Goal: Answer question/provide support: Share knowledge or assist other users

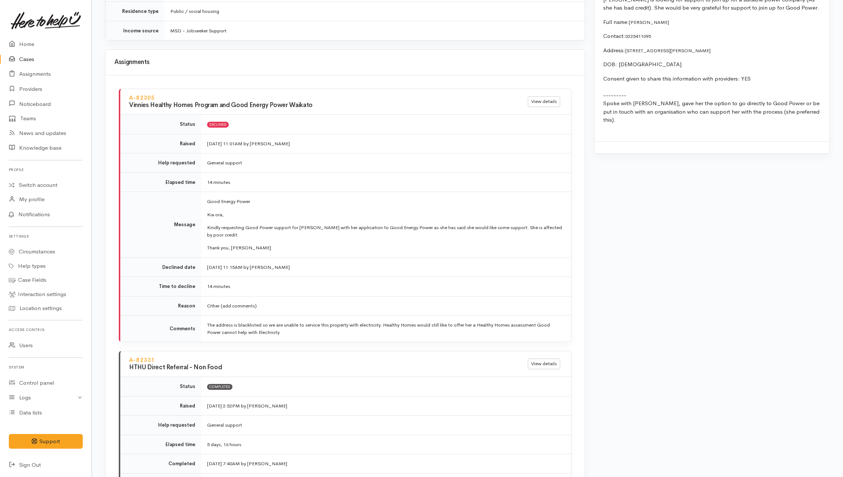
scroll to position [736, 0]
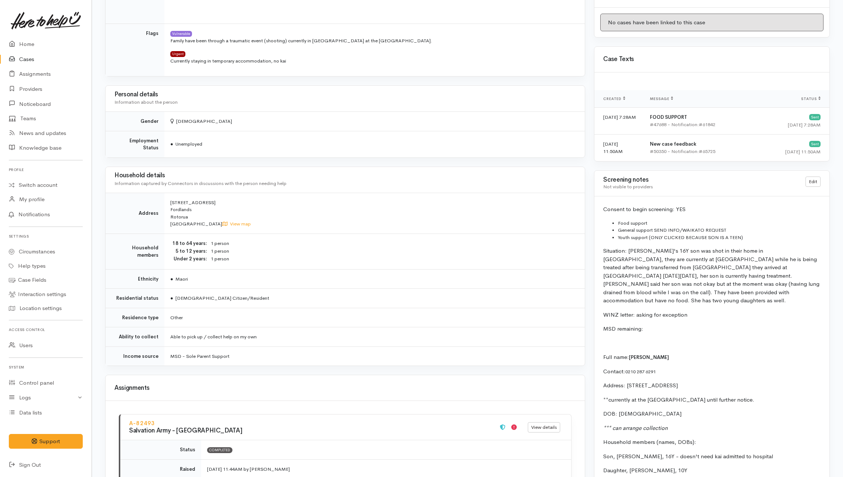
scroll to position [343, 0]
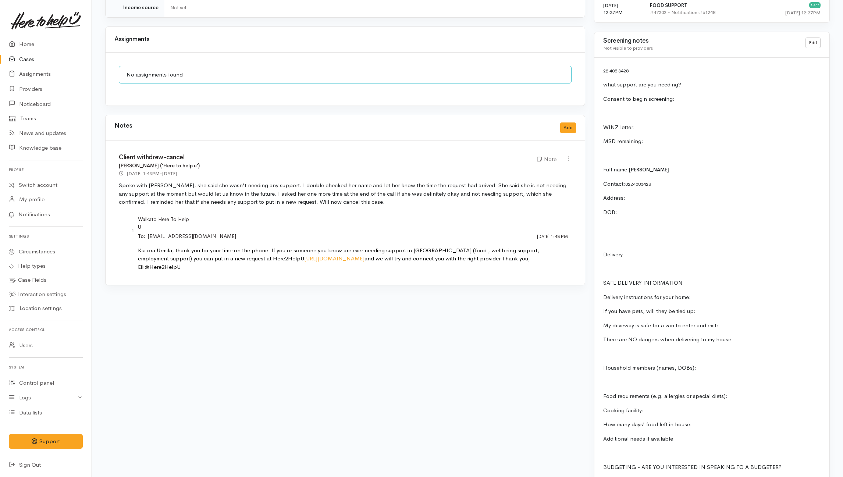
scroll to position [564, 0]
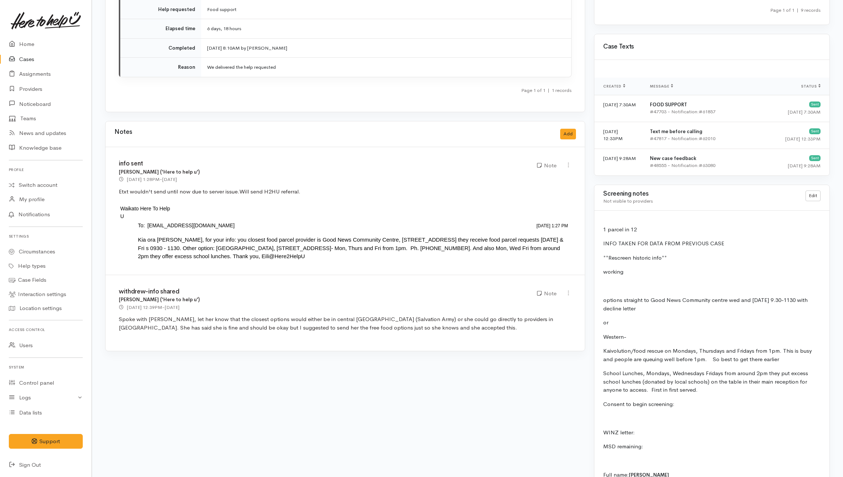
scroll to position [539, 0]
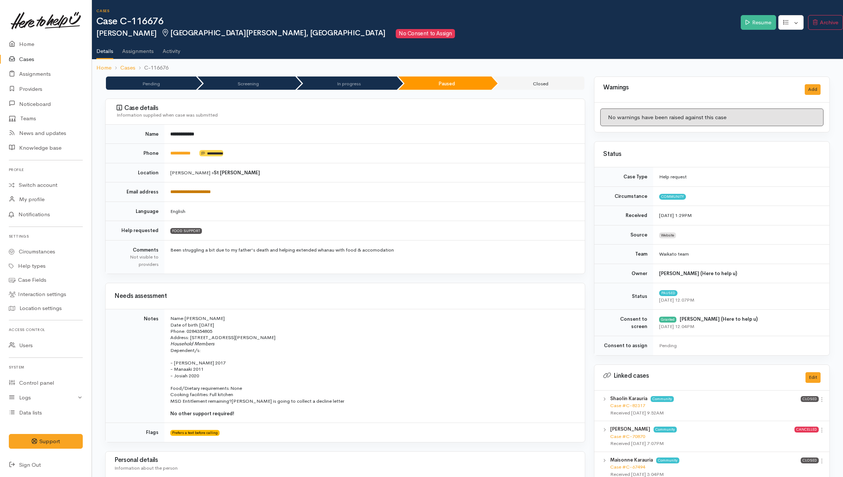
click at [206, 194] on link "**********" at bounding box center [190, 191] width 40 height 5
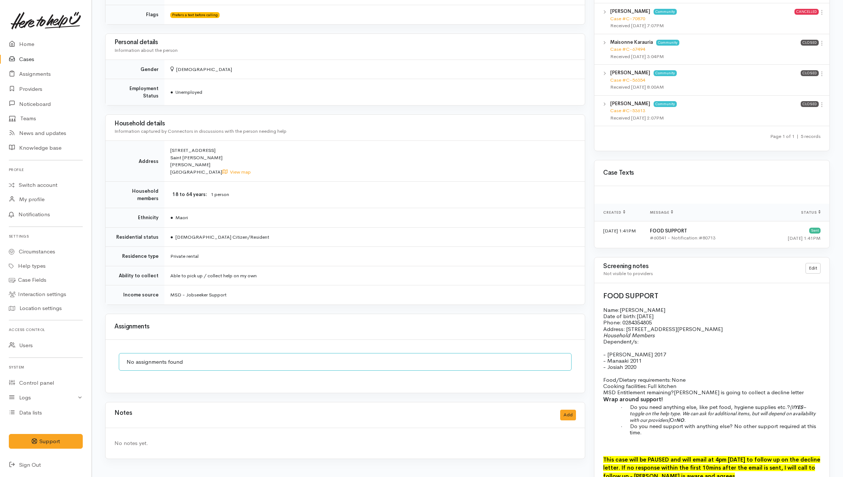
scroll to position [537, 0]
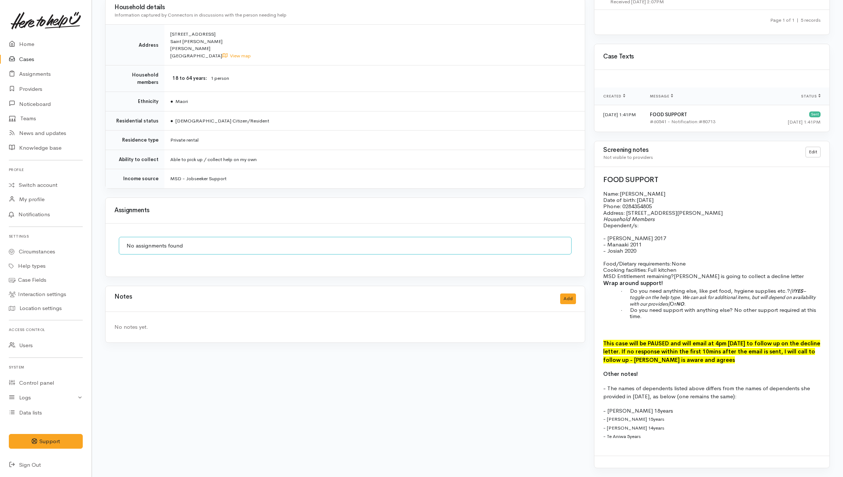
click at [581, 294] on div "Notes Add" at bounding box center [345, 299] width 479 height 26
click at [568, 294] on button "Add" at bounding box center [568, 299] width 16 height 11
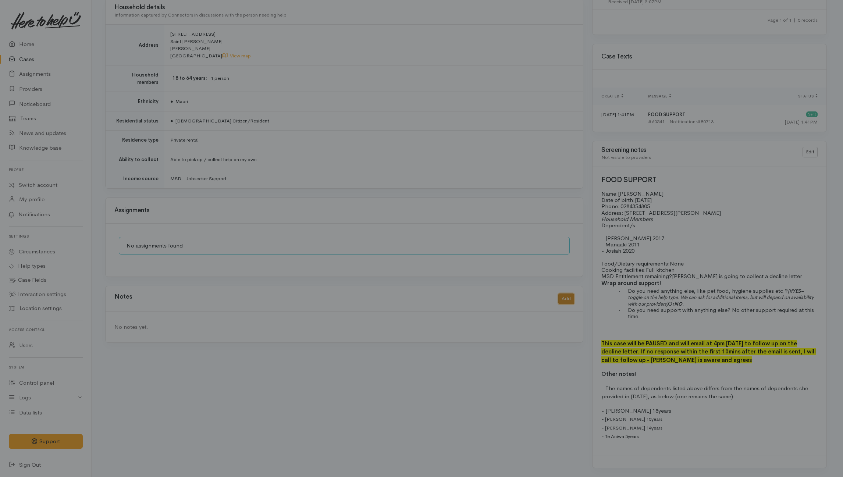
scroll to position [530, 0]
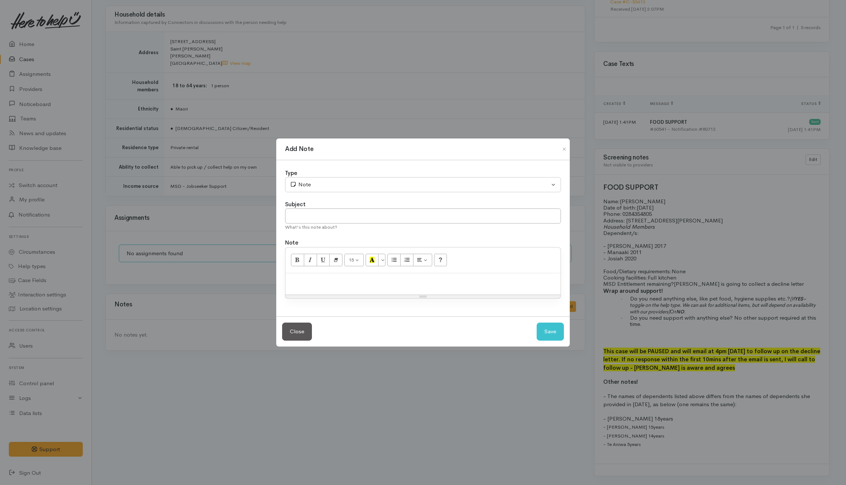
click at [372, 288] on div at bounding box center [422, 284] width 275 height 22
paste div
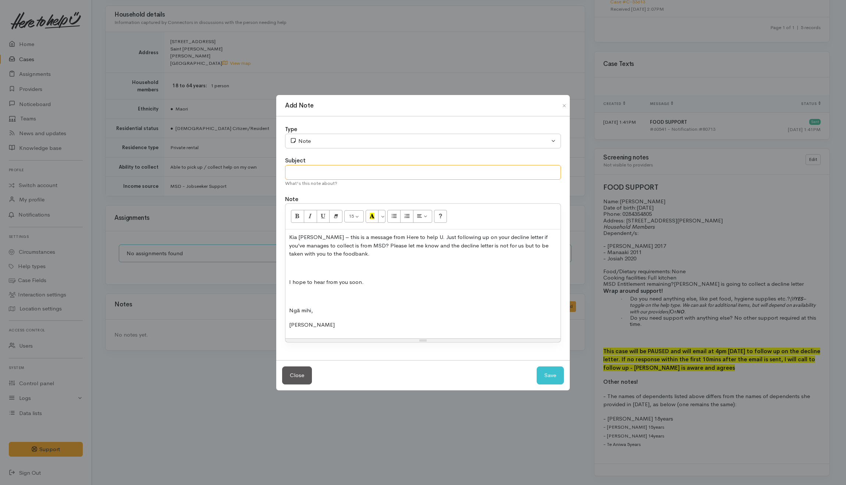
click at [323, 173] on input "text" at bounding box center [423, 172] width 276 height 15
type input "Follow-up email"
click at [328, 144] on div "Note" at bounding box center [420, 141] width 260 height 8
click at [305, 181] on span "Email" at bounding box center [309, 181] width 13 height 8
select select "2"
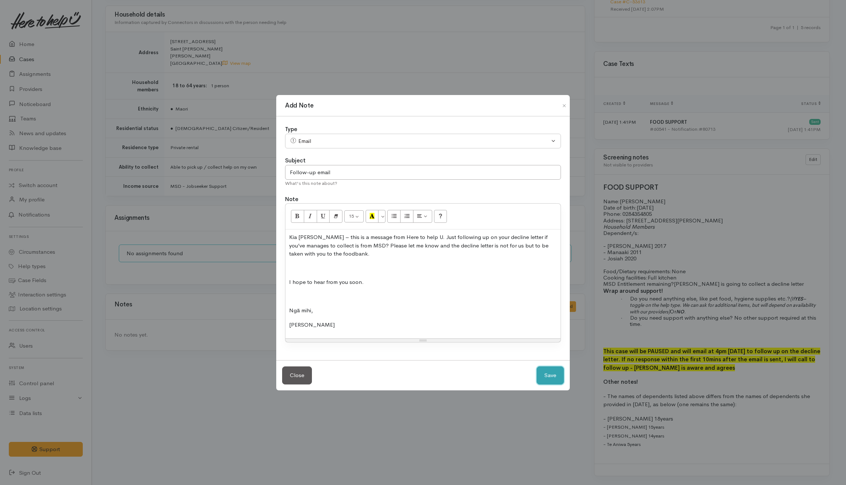
click at [542, 375] on button "Save" at bounding box center [550, 375] width 27 height 18
select select "1"
